Goal: Information Seeking & Learning: Learn about a topic

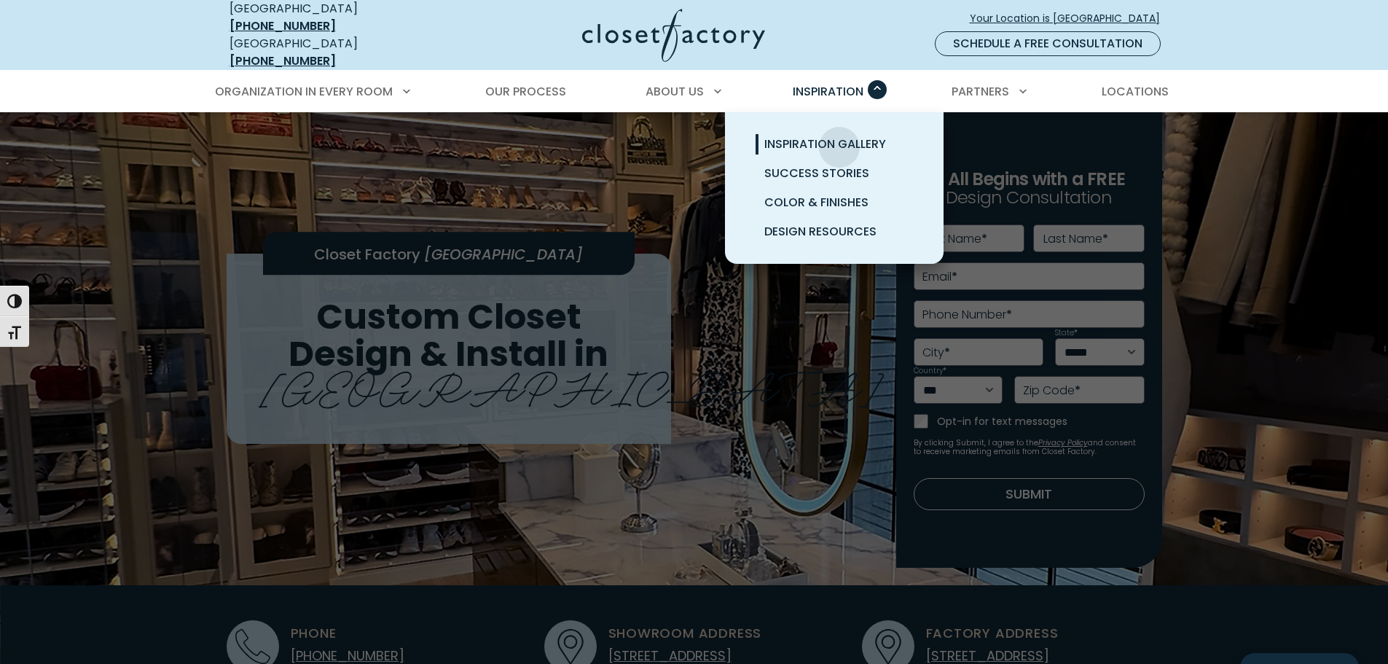
click at [840, 136] on span "Inspiration Gallery" at bounding box center [825, 144] width 122 height 17
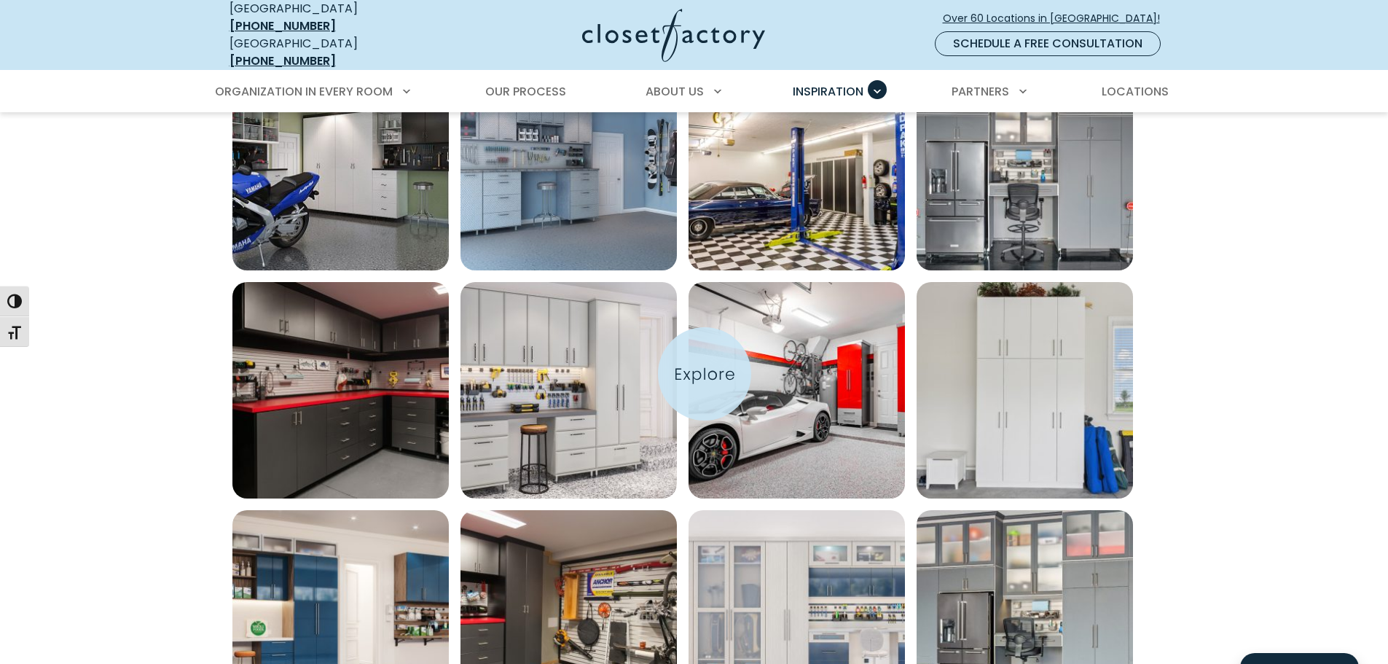
scroll to position [1092, 0]
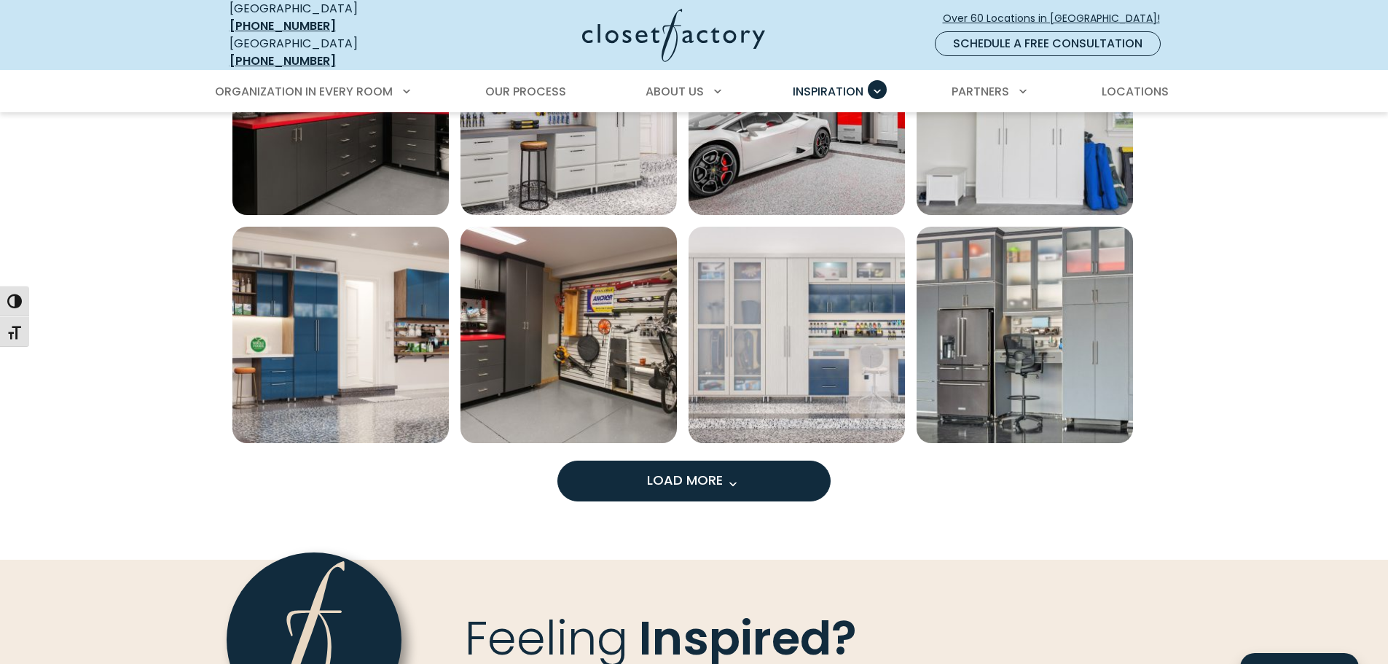
click at [723, 474] on span "Load more inspiration gallery images" at bounding box center [732, 483] width 19 height 19
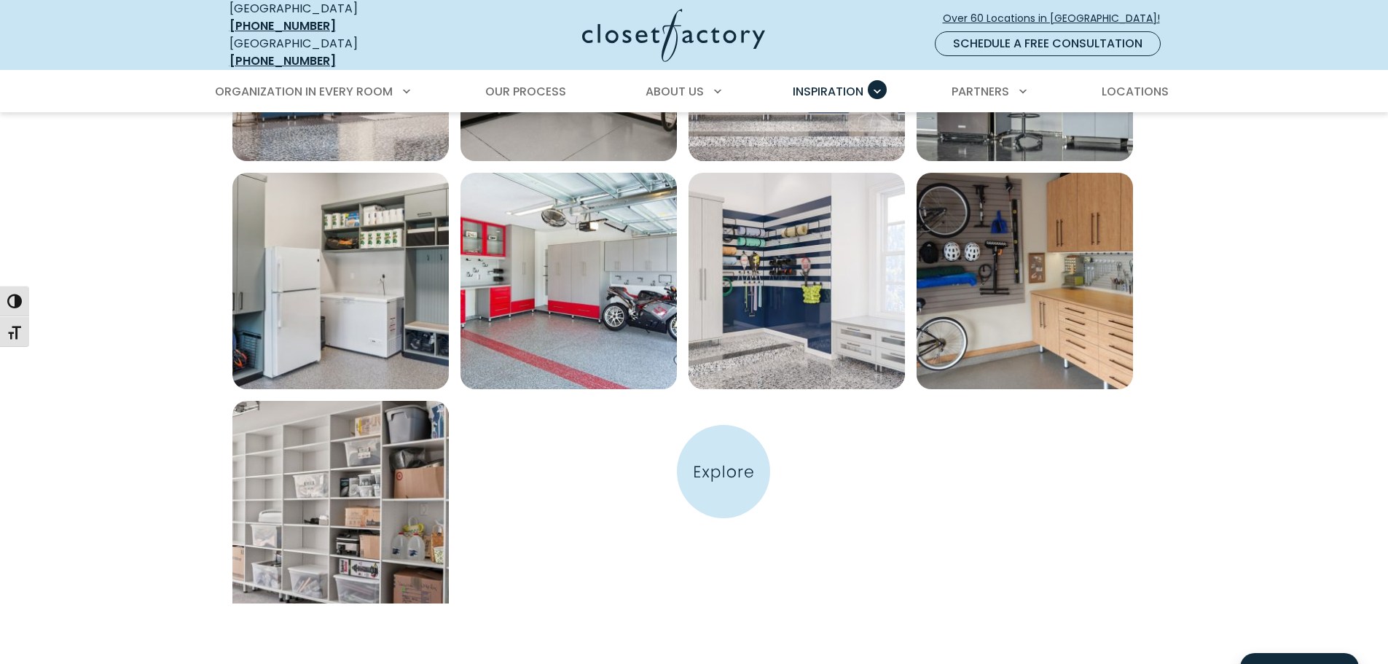
scroll to position [1383, 0]
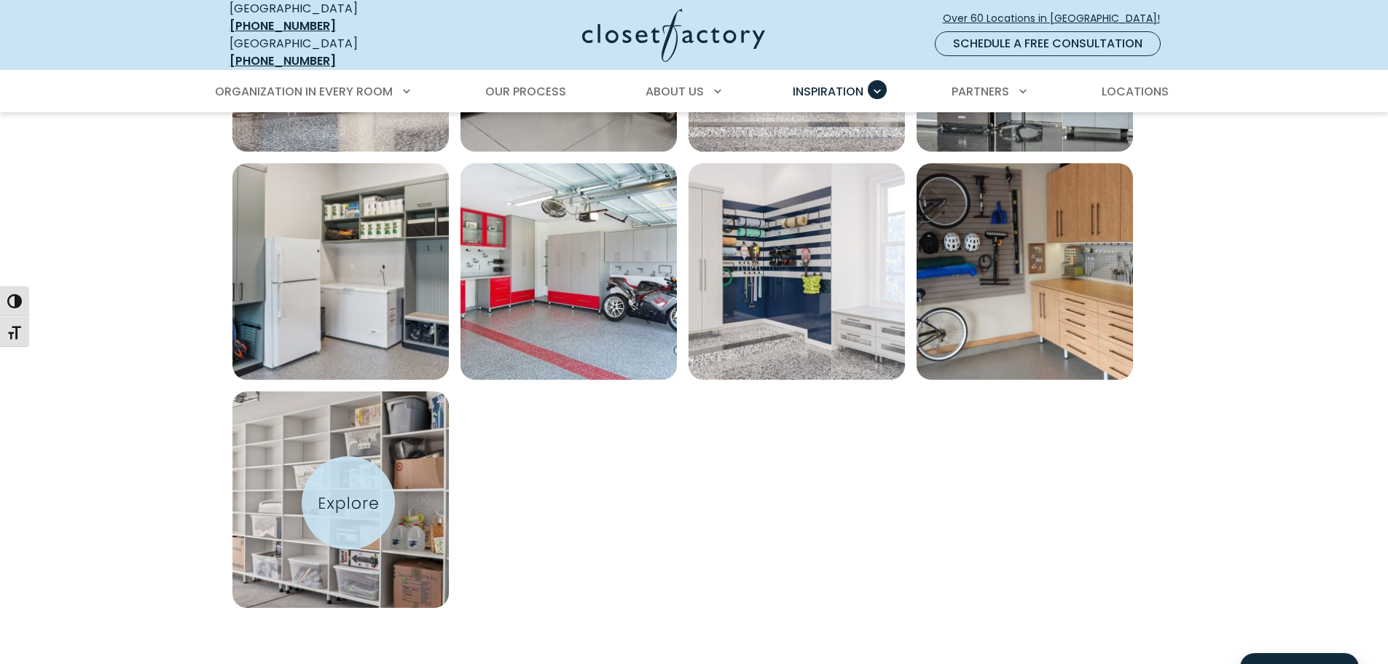
click at [348, 503] on img "Open inspiration gallery to preview enlarged image" at bounding box center [340, 499] width 216 height 216
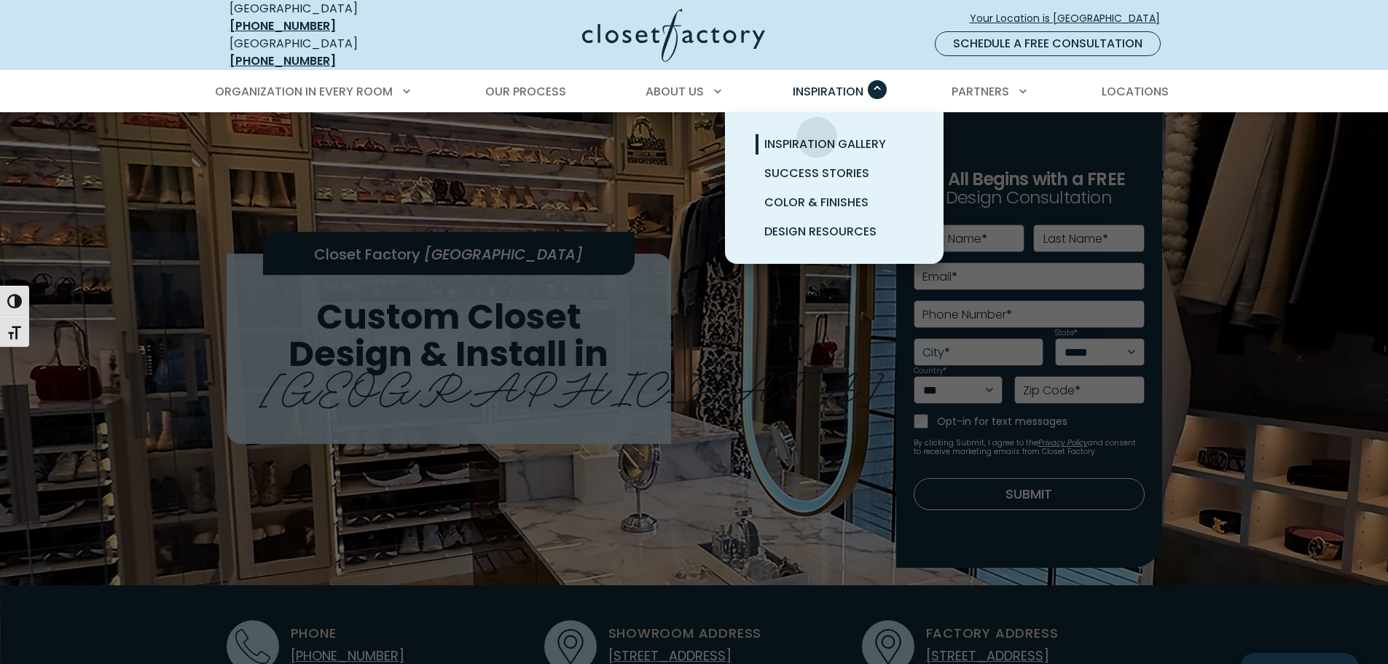
click at [817, 136] on span "Inspiration Gallery" at bounding box center [825, 144] width 122 height 17
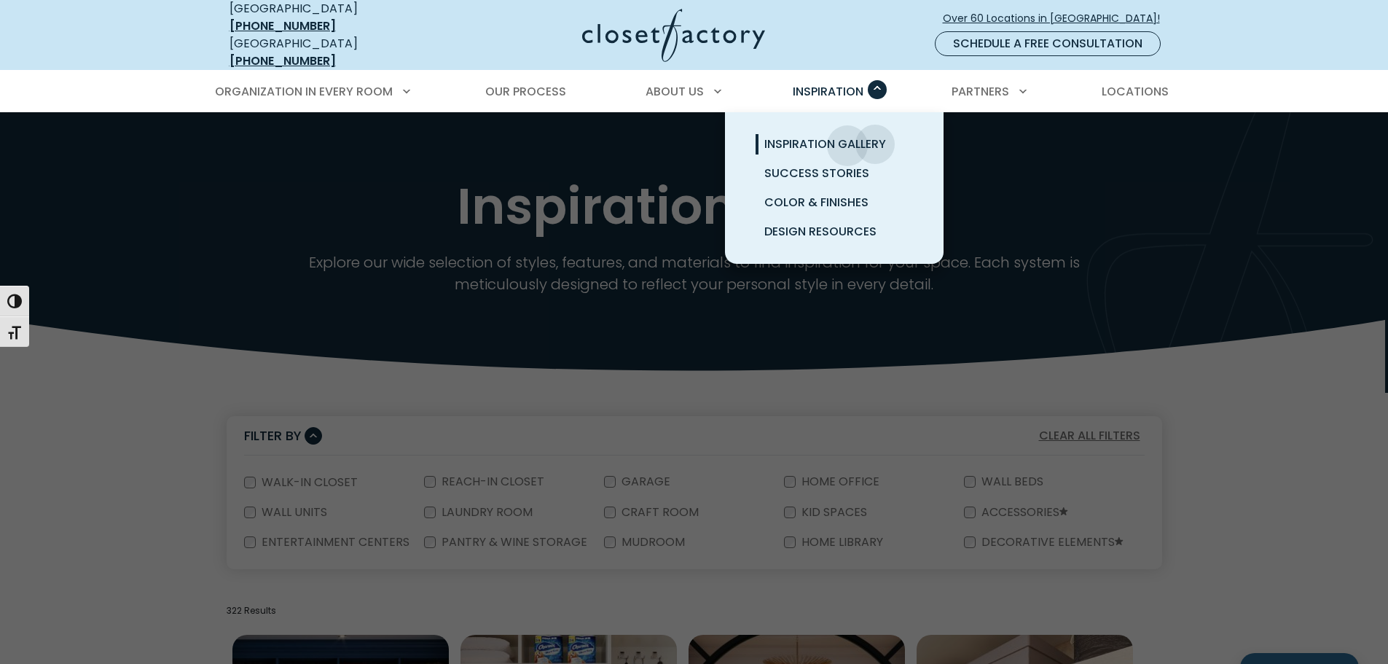
click at [847, 136] on span "Inspiration Gallery" at bounding box center [825, 144] width 122 height 17
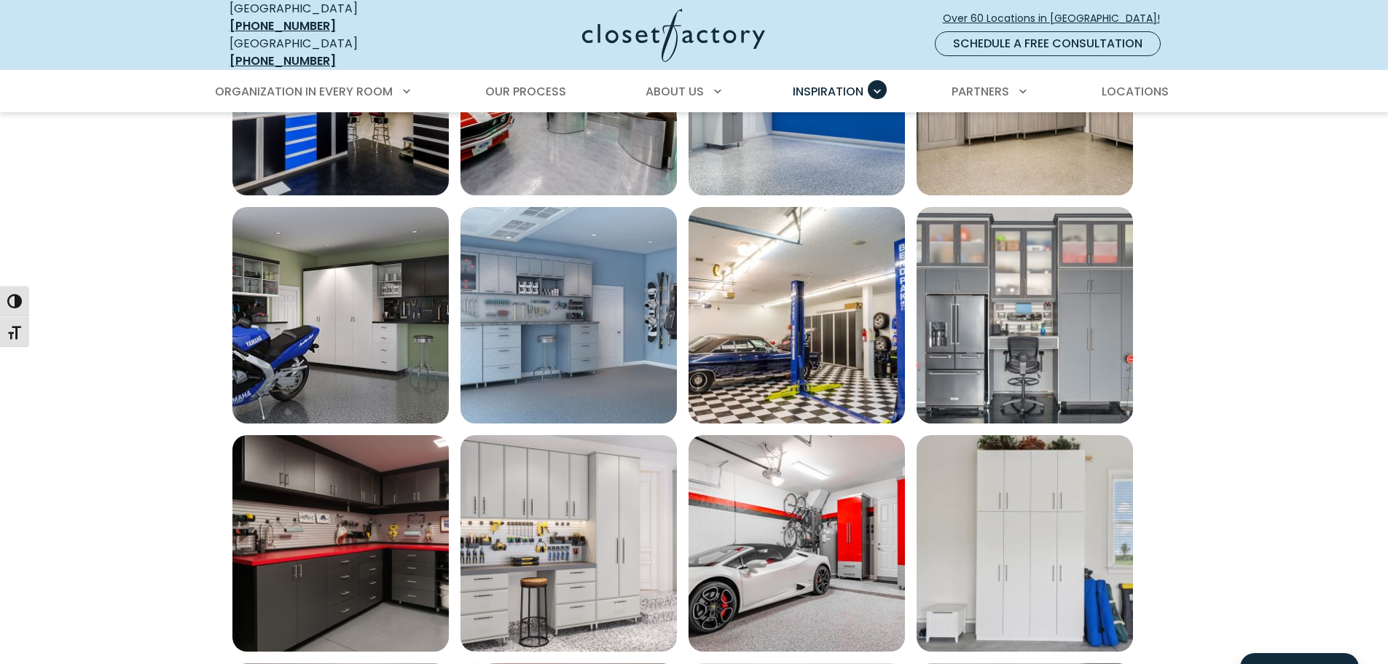
scroll to position [1020, 0]
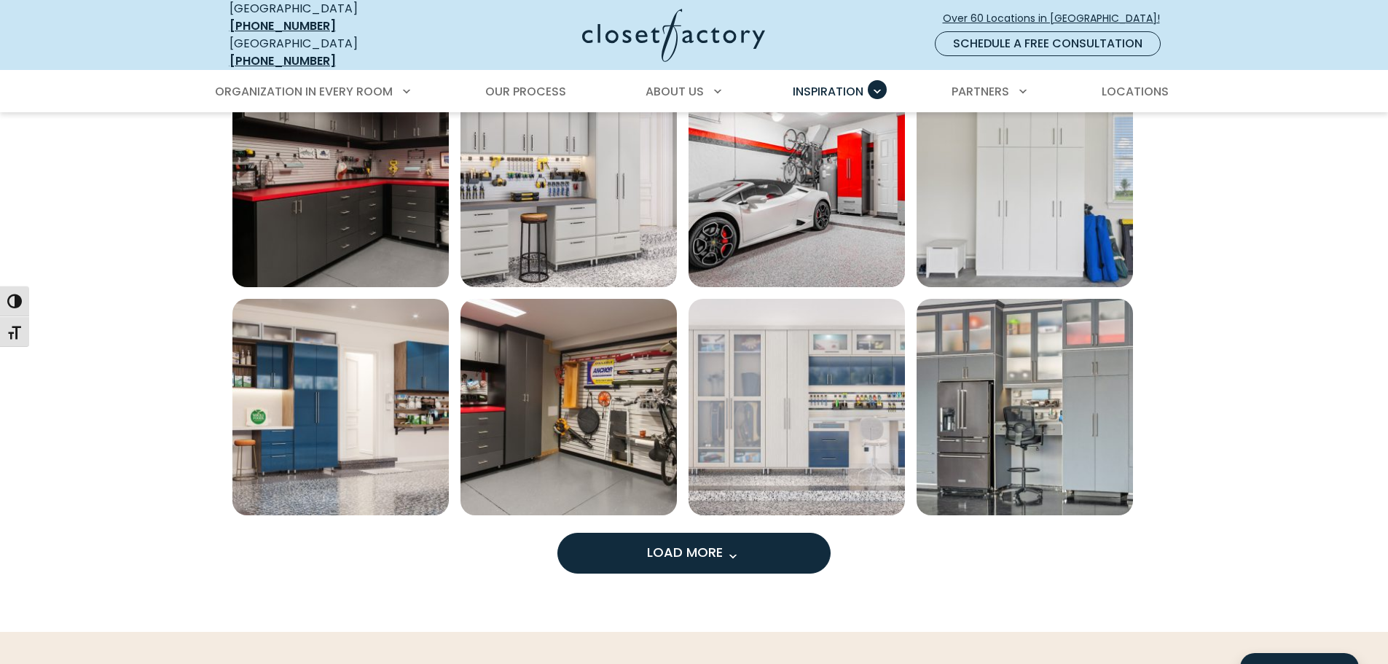
click at [698, 543] on span "Load More" at bounding box center [694, 552] width 95 height 18
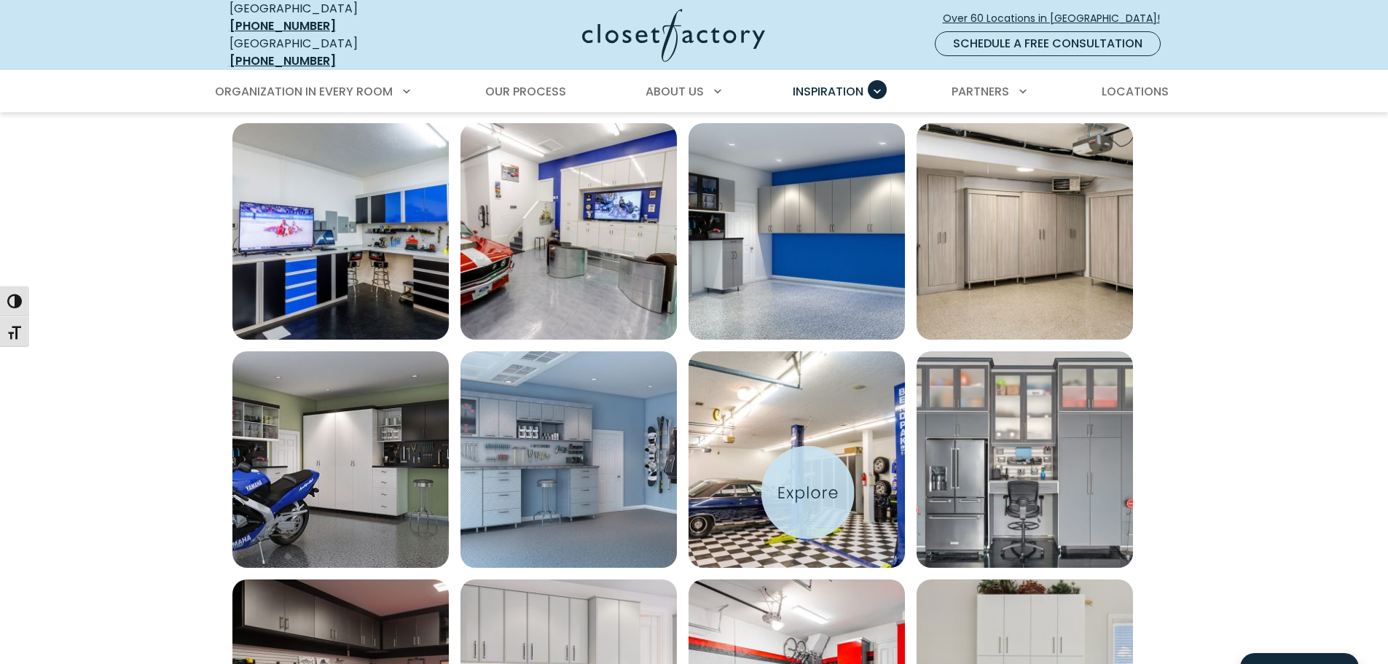
scroll to position [583, 0]
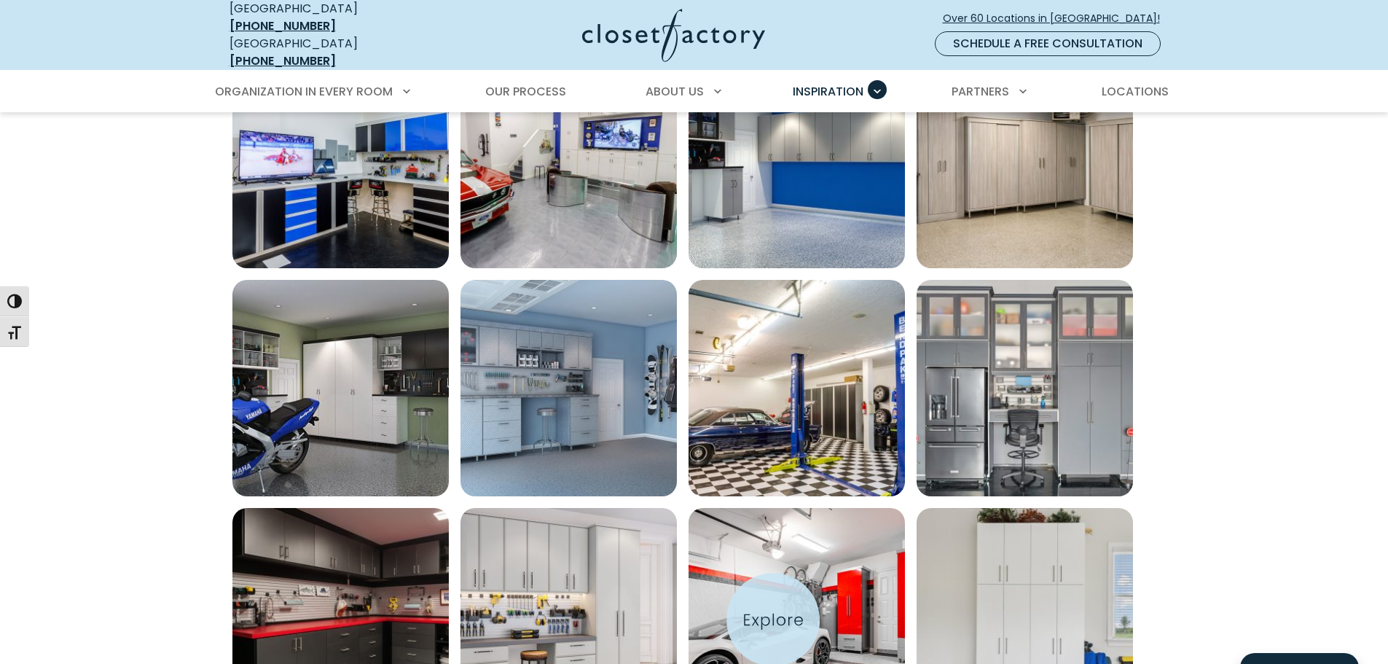
click at [773, 619] on img "Open inspiration gallery to preview enlarged image" at bounding box center [796, 616] width 216 height 216
